Goal: Information Seeking & Learning: Learn about a topic

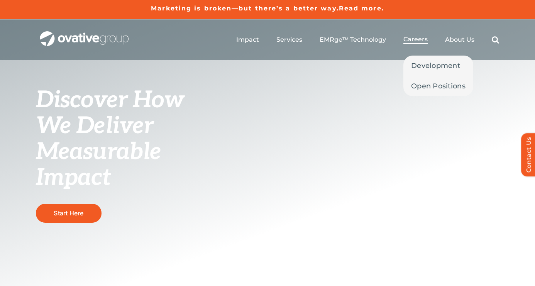
click at [419, 40] on span "Careers" at bounding box center [415, 40] width 24 height 8
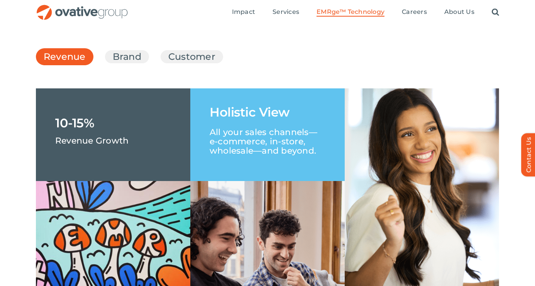
scroll to position [1146, 0]
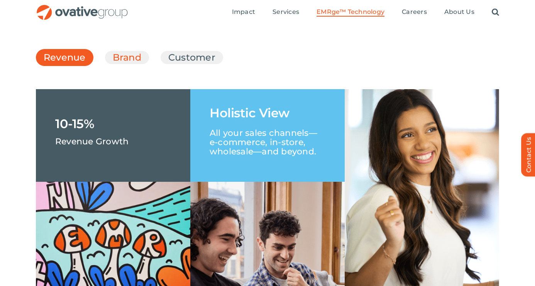
click at [124, 64] on link "Brand" at bounding box center [127, 57] width 29 height 13
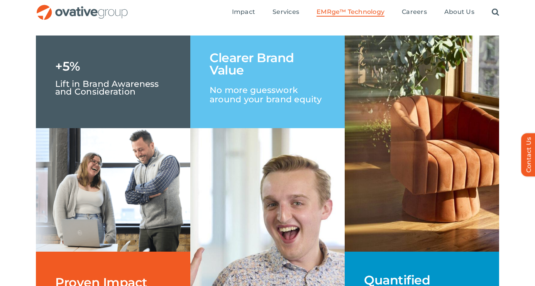
scroll to position [1183, 0]
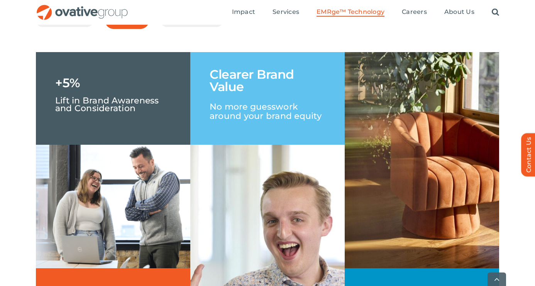
click at [181, 27] on link "Customer" at bounding box center [191, 20] width 47 height 13
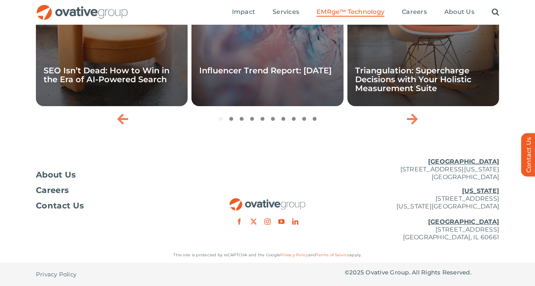
scroll to position [2638, 0]
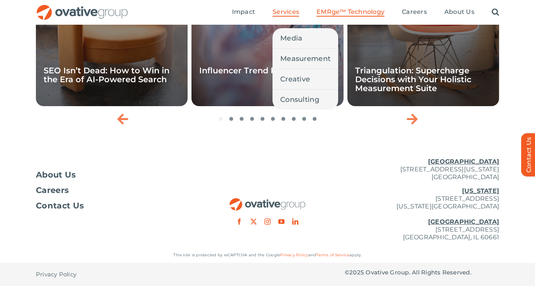
click at [287, 13] on span "Services" at bounding box center [285, 12] width 27 height 8
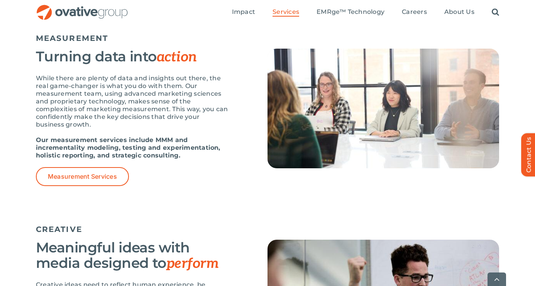
scroll to position [690, 0]
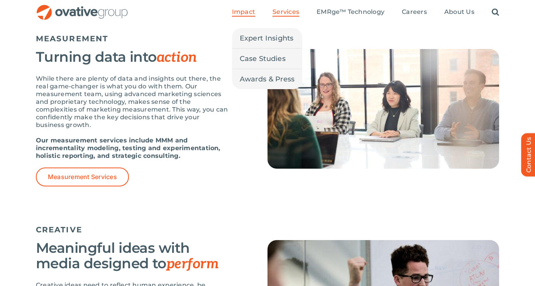
click at [244, 10] on span "Impact" at bounding box center [243, 12] width 23 height 8
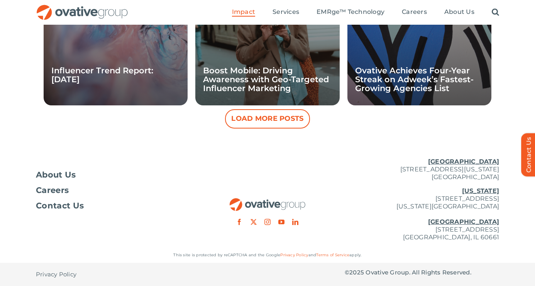
scroll to position [845, 0]
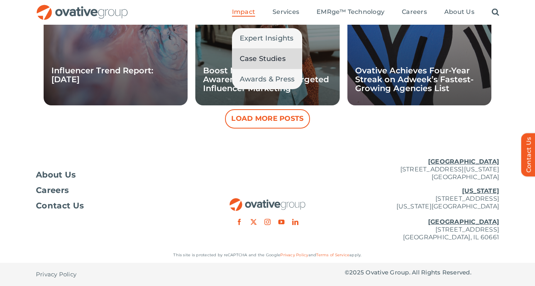
click at [253, 55] on span "Case Studies" at bounding box center [263, 58] width 46 height 11
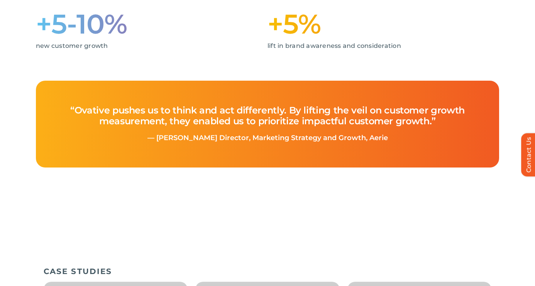
scroll to position [558, 0]
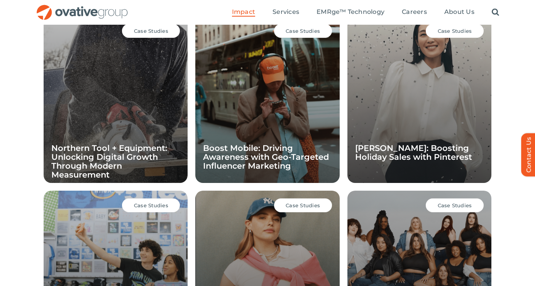
scroll to position [565, 0]
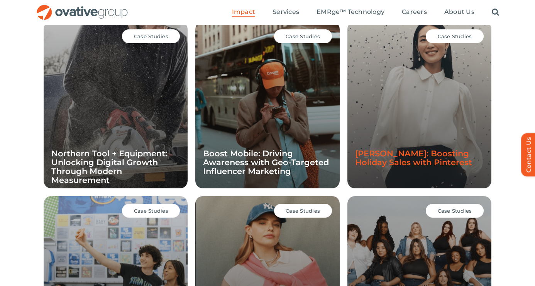
click at [415, 160] on link "Ann Taylor: Boosting Holiday Sales with Pinterest" at bounding box center [413, 158] width 117 height 19
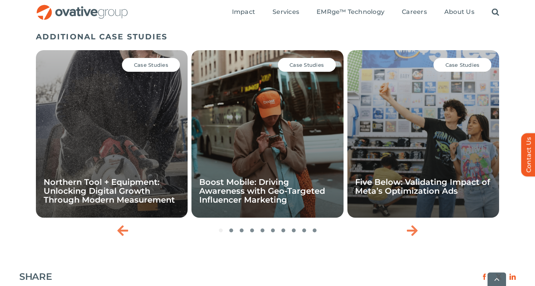
scroll to position [974, 0]
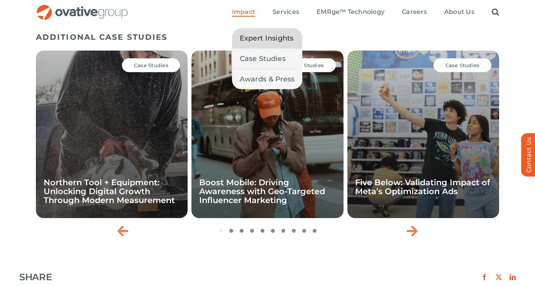
click at [259, 39] on span "Expert Insights" at bounding box center [267, 38] width 54 height 11
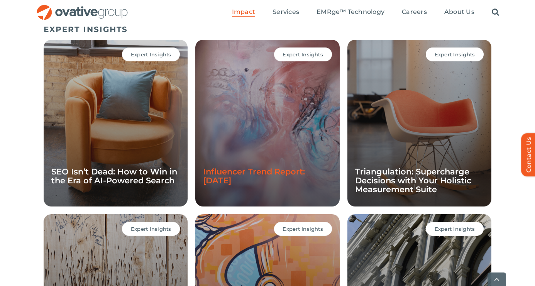
scroll to position [643, 0]
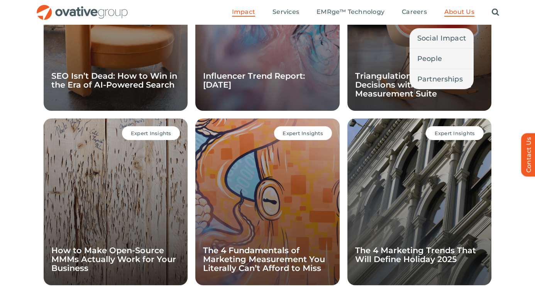
click at [453, 12] on span "About Us" at bounding box center [459, 12] width 30 height 8
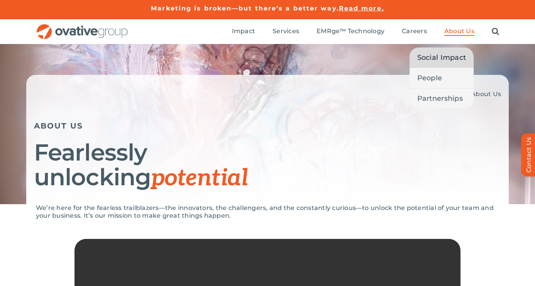
click at [461, 57] on span "Social Impact" at bounding box center [441, 57] width 49 height 11
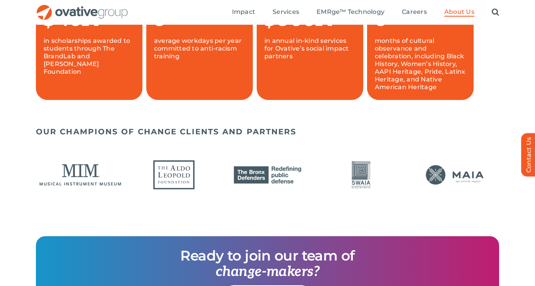
scroll to position [577, 0]
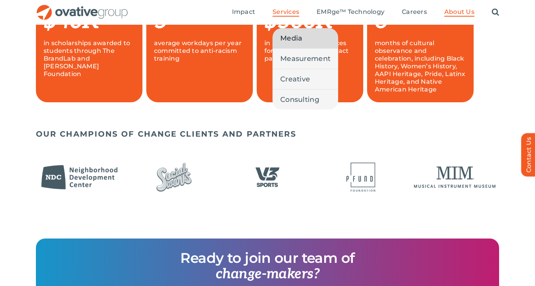
click at [296, 36] on span "Media" at bounding box center [291, 38] width 22 height 11
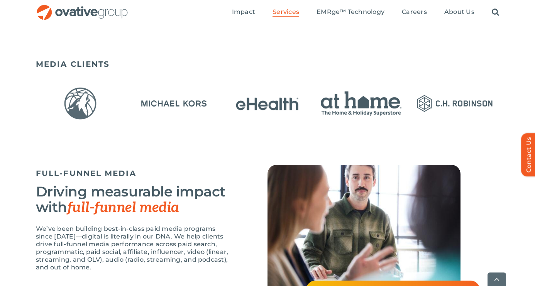
scroll to position [530, 0]
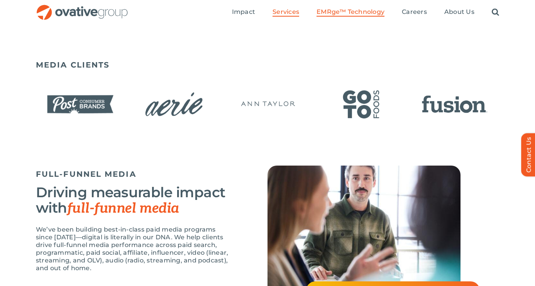
click at [339, 14] on span "EMRge™ Technology" at bounding box center [350, 12] width 68 height 8
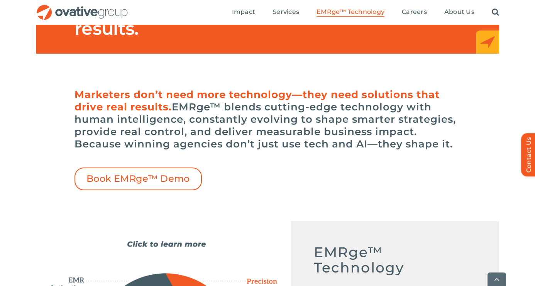
scroll to position [168, 0]
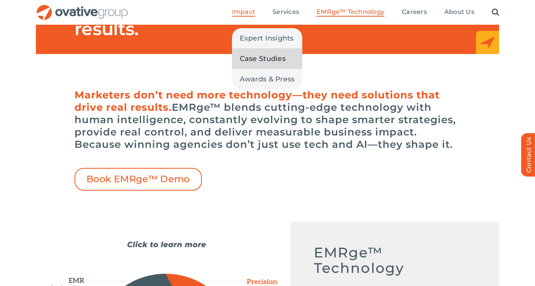
click at [254, 51] on link "Case Studies" at bounding box center [267, 59] width 71 height 20
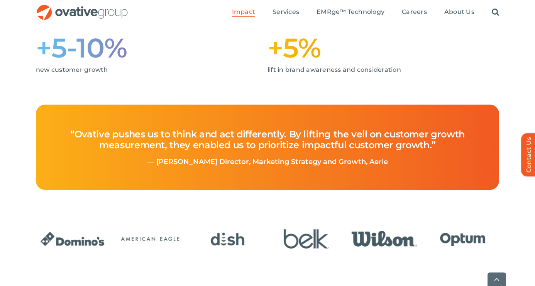
scroll to position [283, 0]
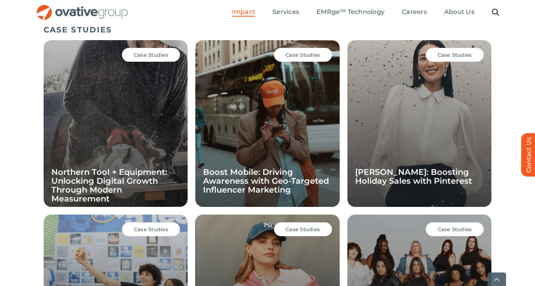
scroll to position [547, 0]
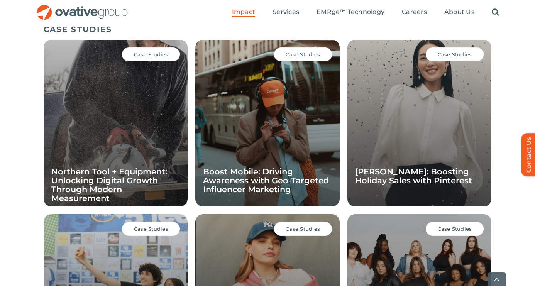
click at [403, 138] on div "Case Studies Ann Taylor: Boosting Holiday Sales with Pinterest" at bounding box center [419, 123] width 144 height 167
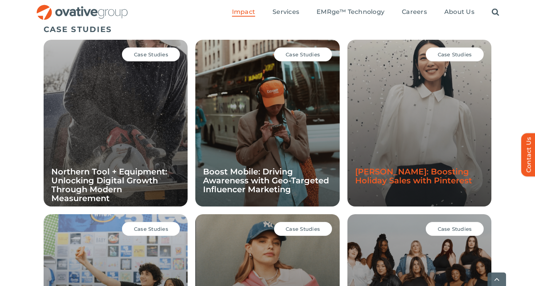
click at [401, 167] on link "[PERSON_NAME]: Boosting Holiday Sales with Pinterest" at bounding box center [413, 176] width 117 height 19
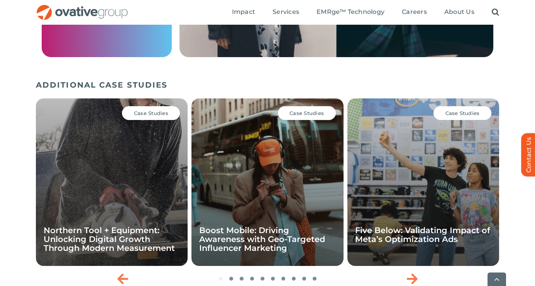
scroll to position [960, 0]
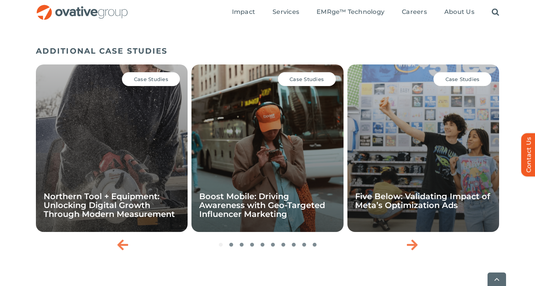
click at [229, 141] on div "Case Studies Boost Mobile: Driving Awareness with Geo-Targeted Influencer Marke…" at bounding box center [267, 148] width 152 height 168
click at [232, 246] on div "Case Studies Northern Tool + Equipment: Unlocking Digital Growth Through Modern…" at bounding box center [267, 157] width 463 height 193
click at [417, 247] on icon "Next slide" at bounding box center [412, 245] width 11 height 12
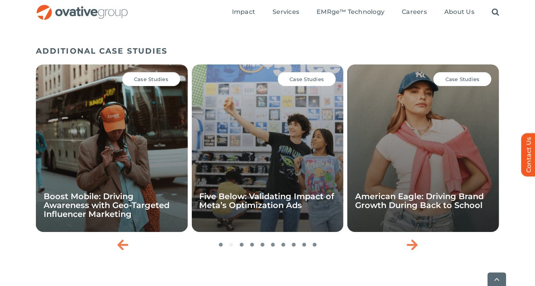
click at [421, 183] on div "Case Studies American Eagle: Driving Brand Growth During Back to School" at bounding box center [423, 148] width 152 height 168
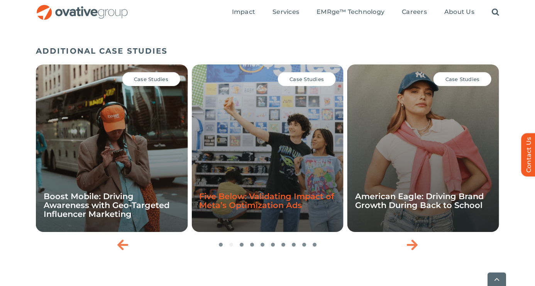
scroll to position [1002, 0]
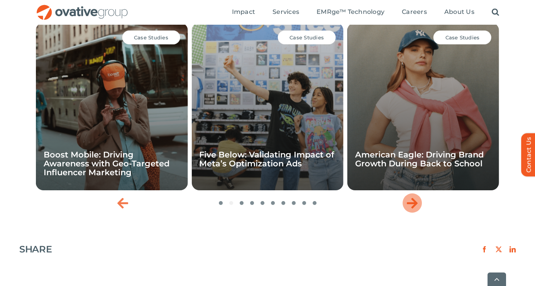
click at [411, 208] on icon "Next slide" at bounding box center [412, 203] width 11 height 12
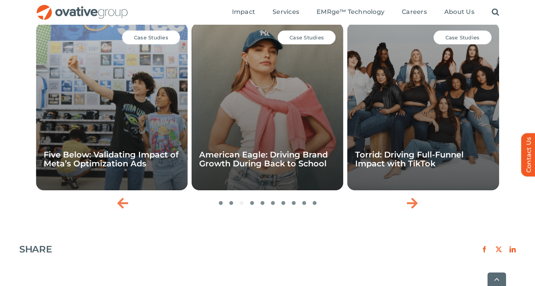
click at [252, 74] on div "Case Studies American Eagle: Driving Brand Growth During Back to School" at bounding box center [267, 107] width 152 height 168
click at [307, 38] on span "Case Studies" at bounding box center [306, 37] width 34 height 6
click at [290, 70] on div "Case Studies American Eagle: Driving Brand Growth During Back to School" at bounding box center [267, 107] width 152 height 168
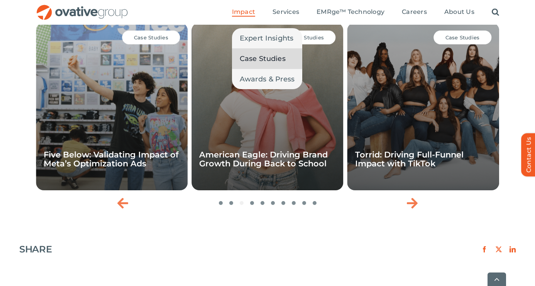
click at [256, 56] on span "Case Studies" at bounding box center [263, 58] width 46 height 11
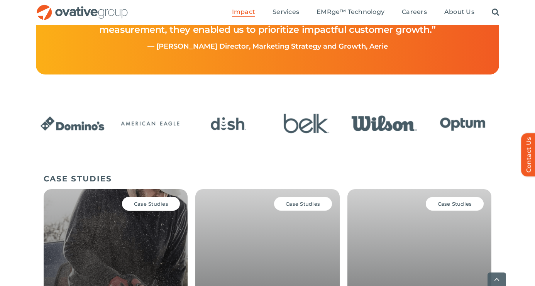
scroll to position [406, 0]
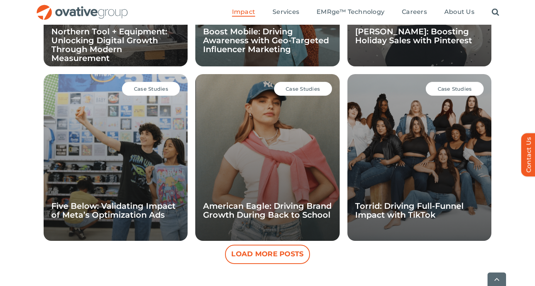
scroll to position [699, 0]
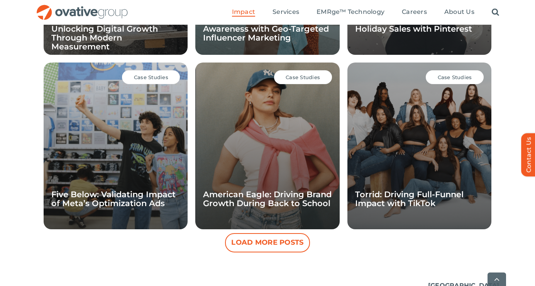
click at [250, 170] on div "Case Studies American Eagle: Driving Brand Growth During Back to School" at bounding box center [267, 146] width 144 height 167
click at [237, 199] on link "American Eagle: Driving Brand Growth During Back to School" at bounding box center [267, 199] width 129 height 19
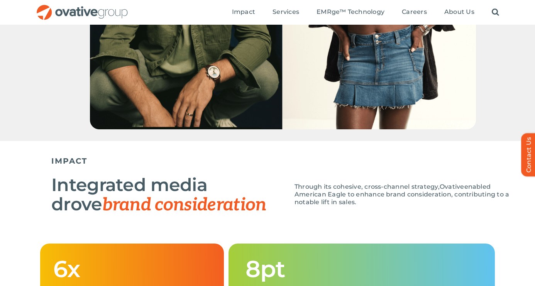
scroll to position [620, 0]
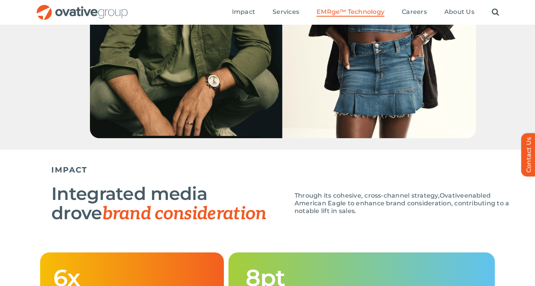
click at [336, 14] on span "EMRge™ Technology" at bounding box center [350, 12] width 68 height 8
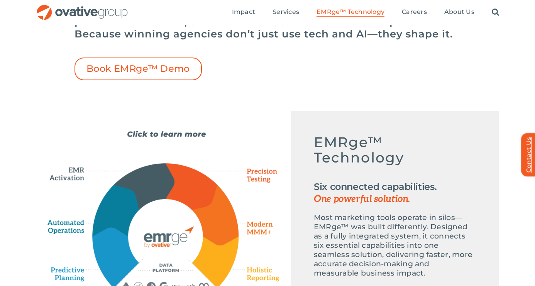
scroll to position [276, 0]
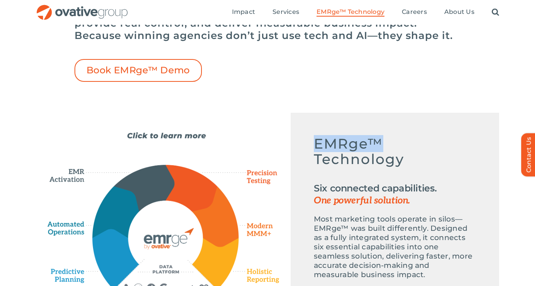
drag, startPoint x: 388, startPoint y: 142, endPoint x: 314, endPoint y: 142, distance: 74.5
click at [314, 142] on h5 "EMRge™ Technology" at bounding box center [395, 155] width 162 height 39
copy h5 "EMRge™"
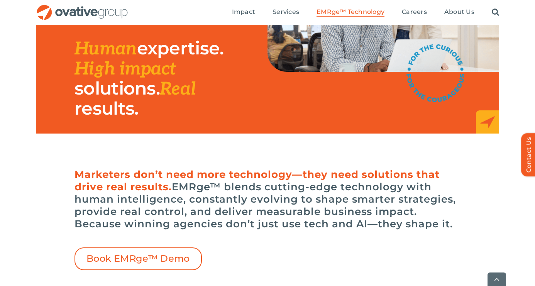
scroll to position [90, 0]
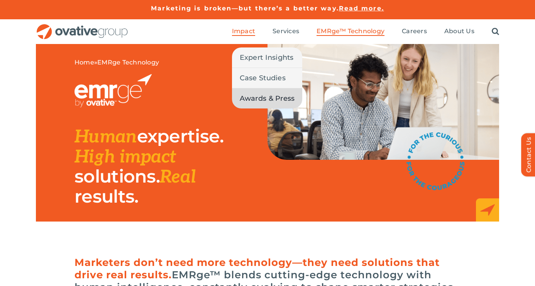
click at [264, 91] on link "Awards & Press" at bounding box center [267, 98] width 71 height 20
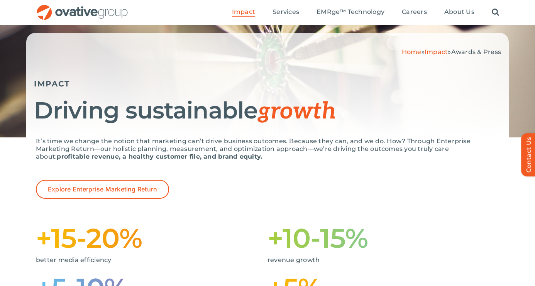
scroll to position [61, 0]
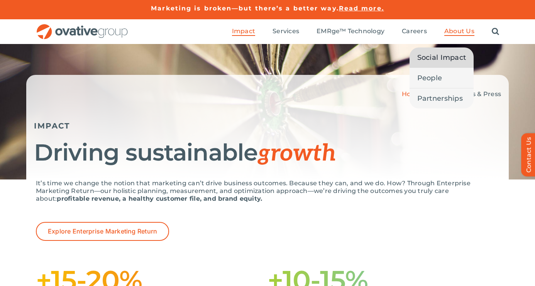
click at [442, 64] on link "Social Impact" at bounding box center [442, 57] width 64 height 20
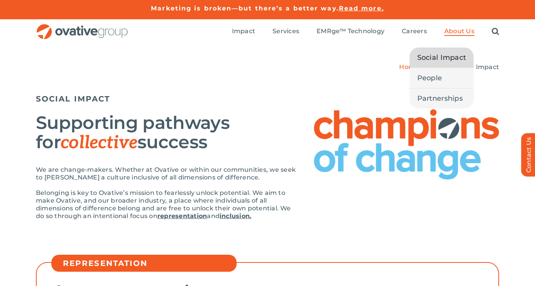
click at [456, 32] on span "About Us" at bounding box center [459, 31] width 30 height 8
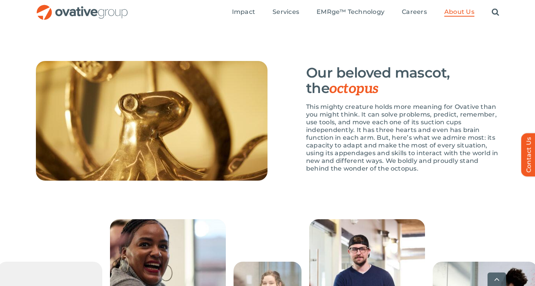
scroll to position [1156, 0]
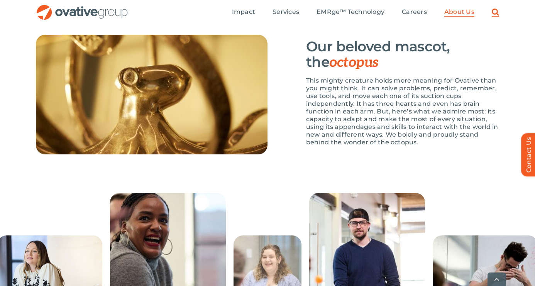
click at [495, 14] on link "Search" at bounding box center [495, 12] width 7 height 8
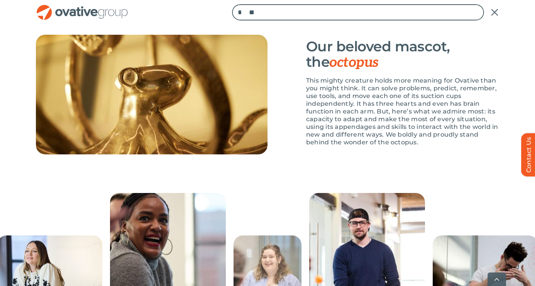
type input "**"
click at [241, 12] on input "*" at bounding box center [240, 12] width 16 height 16
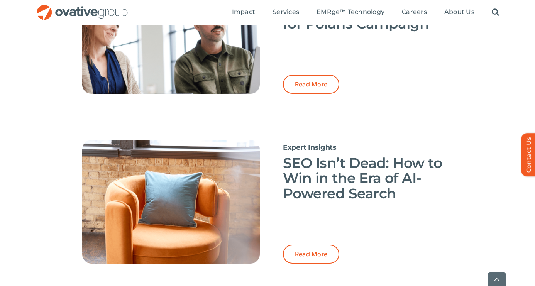
scroll to position [142, 0]
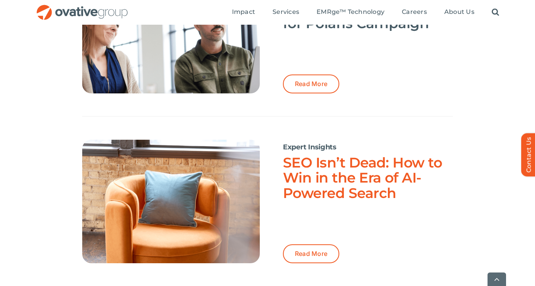
click at [342, 198] on link "SEO Isn’t Dead: How to Win in the Era of AI-Powered Search" at bounding box center [362, 177] width 159 height 47
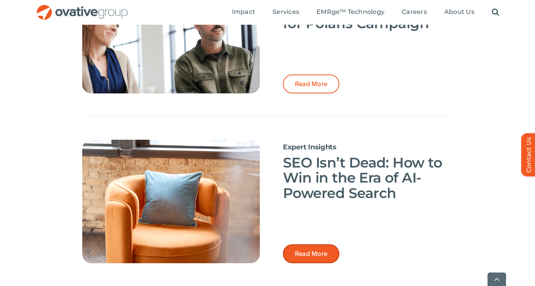
click at [303, 250] on span "Read More" at bounding box center [311, 253] width 32 height 7
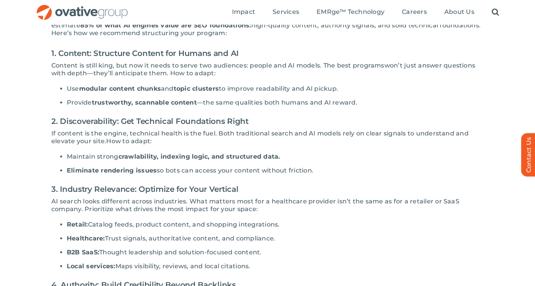
scroll to position [394, 0]
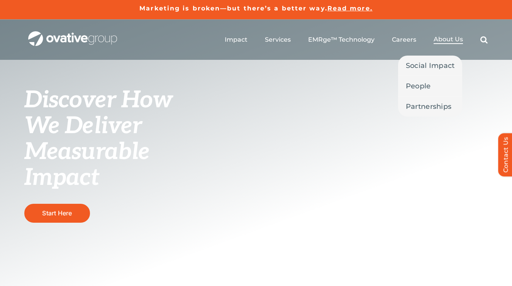
click at [276, 39] on span "About Us" at bounding box center [447, 40] width 29 height 8
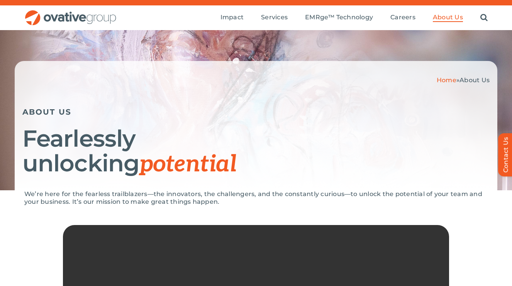
scroll to position [16, 0]
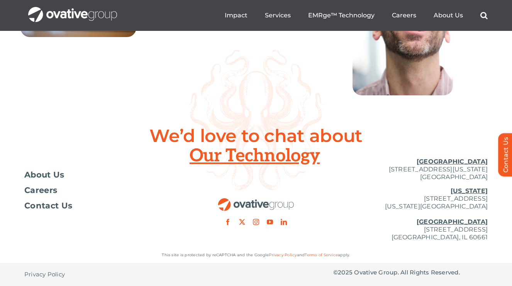
scroll to position [2869, 0]
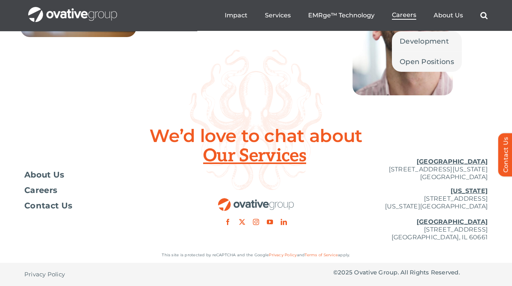
click at [394, 17] on span "Careers" at bounding box center [404, 15] width 24 height 8
